Goal: Task Accomplishment & Management: Manage account settings

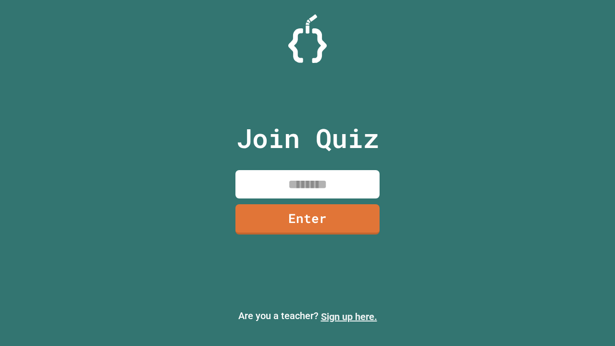
click at [349, 317] on link "Sign up here." at bounding box center [349, 317] width 56 height 12
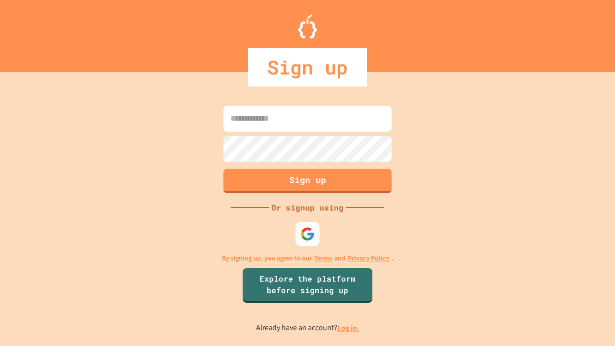
click at [349, 328] on link "Log in." at bounding box center [348, 328] width 22 height 10
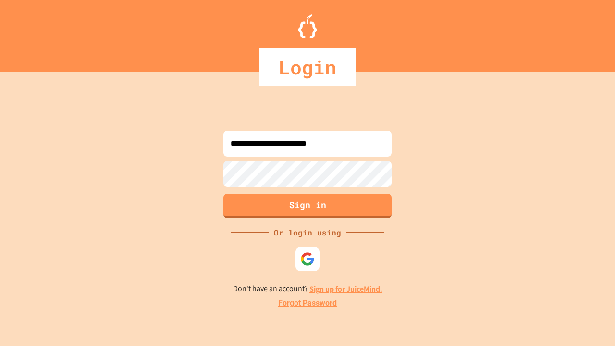
type input "**********"
